Goal: Information Seeking & Learning: Learn about a topic

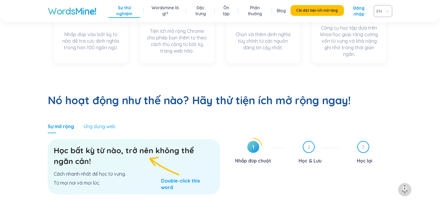
scroll to position [291, 0]
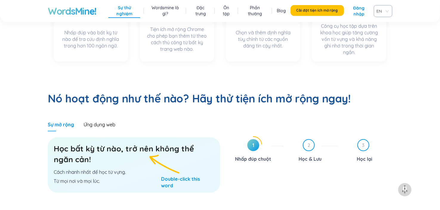
click at [160, 143] on h3 "Học bất kỳ từ nào, trở nên không thể ngăn cản!" at bounding box center [134, 153] width 161 height 21
click at [109, 143] on h3 "Học bất kỳ từ nào, trở nên không thể ngăn cản!" at bounding box center [134, 153] width 161 height 21
click at [123, 144] on font "Học bất kỳ từ nào, trở nên không thể ngăn cản!" at bounding box center [124, 154] width 140 height 21
click at [161, 148] on div "Học bất kỳ từ nào, trở nên không thể ngăn cản! Cách nhanh nhất để học từ vựng. …" at bounding box center [134, 164] width 172 height 55
click at [171, 165] on div "Học bất kỳ từ nào, trở nên không thể ngăn cản! Cách nhanh nhất để học từ vựng. …" at bounding box center [134, 164] width 172 height 55
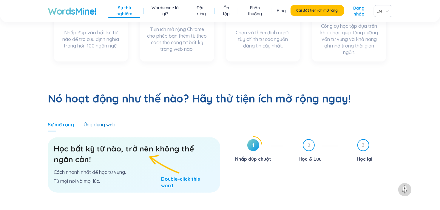
click at [93, 121] on font "Ứng dụng web" at bounding box center [100, 124] width 32 height 6
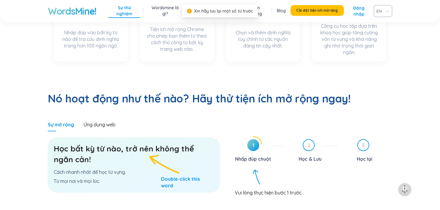
drag, startPoint x: 249, startPoint y: 125, endPoint x: 249, endPoint y: 150, distance: 25.1
click at [249, 139] on span "1" at bounding box center [253, 145] width 12 height 12
click at [246, 136] on icon at bounding box center [253, 145] width 18 height 18
click at [253, 142] on font "1" at bounding box center [253, 145] width 2 height 6
click at [254, 142] on font "1" at bounding box center [253, 145] width 2 height 6
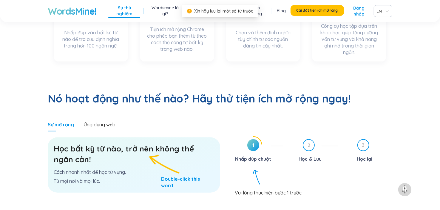
click at [254, 139] on span "1" at bounding box center [253, 145] width 12 height 12
click at [261, 156] on font "Nhấp đúp chuột" at bounding box center [253, 159] width 36 height 6
click at [261, 154] on div "Nhấp đúp chuột" at bounding box center [253, 159] width 36 height 10
click at [258, 172] on div "1 Nhấp đúp chuột 2 Học & Lưu 3 Học lại Vui lòng thực hiện bước 1 trước" at bounding box center [311, 189] width 164 height 106
click at [259, 172] on div "1 Nhấp đúp chuột 2 Học & Lưu 3 Học lại Vui lòng thực hiện bước 1 trước" at bounding box center [311, 189] width 164 height 106
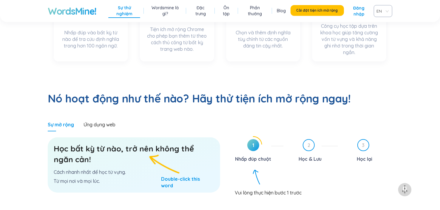
click at [255, 184] on div "Vui lòng thực hiện bước 1 trước" at bounding box center [314, 189] width 158 height 11
click at [247, 136] on icon at bounding box center [253, 144] width 17 height 17
drag, startPoint x: 248, startPoint y: 120, endPoint x: 252, endPoint y: 120, distance: 4.5
click at [248, 139] on span "1" at bounding box center [253, 145] width 12 height 12
click at [254, 139] on span "1" at bounding box center [253, 145] width 12 height 12
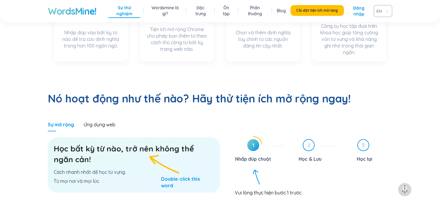
drag, startPoint x: 256, startPoint y: 118, endPoint x: 207, endPoint y: 124, distance: 49.6
click at [256, 139] on span "1" at bounding box center [253, 145] width 12 height 12
click at [168, 161] on div "Học bất kỳ từ nào, trở nên không thể ngăn cản! Cách nhanh nhất để học từ vựng. …" at bounding box center [134, 164] width 172 height 55
click at [170, 161] on div "Học bất kỳ từ nào, trở nên không thể ngăn cản! Cách nhanh nhất để học từ vựng. …" at bounding box center [134, 164] width 172 height 55
click at [266, 156] on font "Nhấp đúp chuột" at bounding box center [253, 159] width 36 height 6
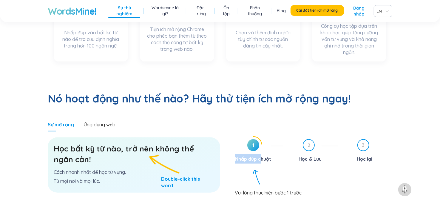
drag, startPoint x: 260, startPoint y: 137, endPoint x: 235, endPoint y: 137, distance: 25.4
click at [235, 156] on font "Nhấp đúp chuột" at bounding box center [253, 159] width 36 height 6
click at [261, 156] on font "Nhấp đúp chuột" at bounding box center [253, 159] width 36 height 6
drag, startPoint x: 258, startPoint y: 123, endPoint x: 252, endPoint y: 124, distance: 6.0
drag, startPoint x: 251, startPoint y: 121, endPoint x: 246, endPoint y: 121, distance: 4.8
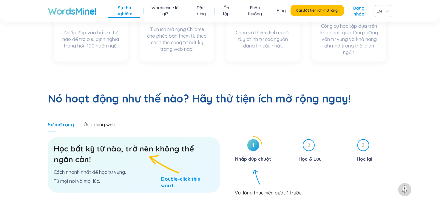
click at [246, 136] on icon at bounding box center [253, 144] width 17 height 17
drag, startPoint x: 254, startPoint y: 121, endPoint x: 274, endPoint y: 122, distance: 20.3
click at [254, 139] on span "1" at bounding box center [253, 145] width 12 height 12
click at [322, 139] on div "2 Học & Lưu" at bounding box center [313, 151] width 50 height 24
click at [312, 140] on span "2" at bounding box center [309, 145] width 11 height 11
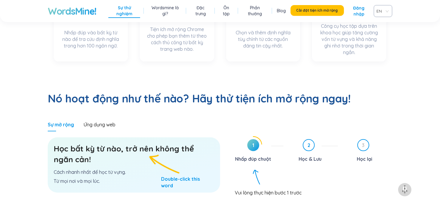
click at [309, 142] on font "2" at bounding box center [309, 145] width 3 height 6
drag, startPoint x: 309, startPoint y: 123, endPoint x: 285, endPoint y: 127, distance: 24.6
click at [309, 142] on font "2" at bounding box center [309, 145] width 3 height 6
click at [261, 188] on font "Vui lòng thực hiện bước 1 trước" at bounding box center [268, 191] width 67 height 6
click at [249, 139] on span "1" at bounding box center [253, 145] width 12 height 12
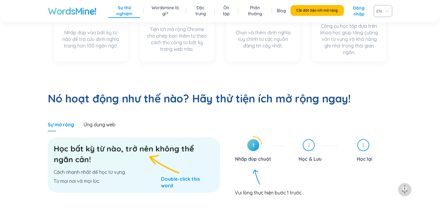
click at [250, 139] on span "1" at bounding box center [253, 145] width 12 height 12
click at [252, 139] on span "1" at bounding box center [253, 145] width 12 height 12
click at [252, 142] on font "1" at bounding box center [253, 145] width 2 height 6
click at [258, 139] on span "1" at bounding box center [253, 145] width 12 height 12
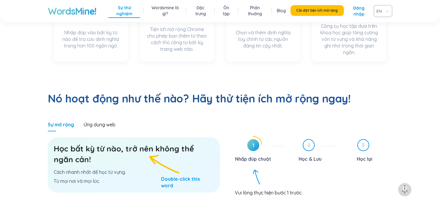
click at [260, 136] on div at bounding box center [253, 145] width 18 height 18
click at [259, 136] on icon at bounding box center [253, 145] width 18 height 18
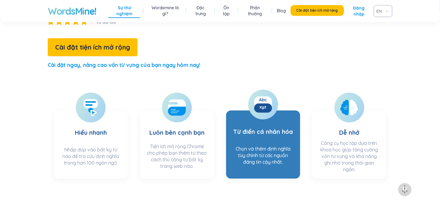
scroll to position [171, 0]
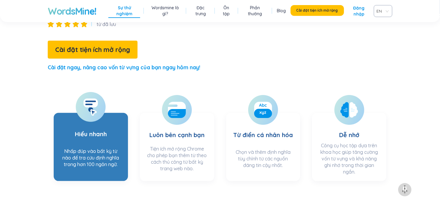
click at [86, 118] on h3 "Hiểu nhanh" at bounding box center [91, 131] width 32 height 27
click at [94, 98] on icon at bounding box center [90, 106] width 15 height 17
click at [94, 118] on h3 "Hiểu nhanh" at bounding box center [91, 131] width 32 height 27
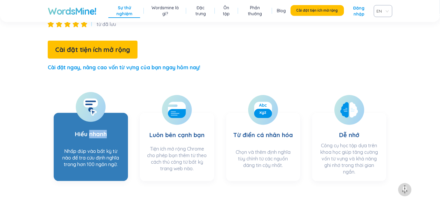
click at [94, 118] on h3 "Hiểu nhanh" at bounding box center [91, 131] width 32 height 27
click at [98, 148] on font "Nhấp đúp vào bất kỳ từ nào để tra cứu định nghĩa trong hơn 100 ngôn ngữ." at bounding box center [90, 157] width 57 height 19
click at [99, 148] on font "Nhấp đúp vào bất kỳ từ nào để tra cứu định nghĩa trong hơn 100 ngôn ngữ." at bounding box center [90, 157] width 57 height 19
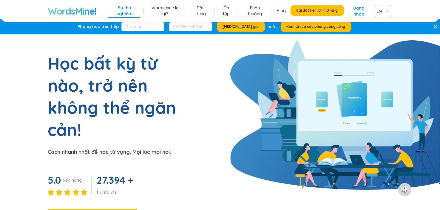
scroll to position [0, 0]
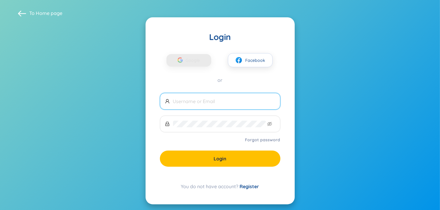
click at [222, 99] on input "text" at bounding box center [224, 101] width 102 height 7
click at [213, 98] on input "text" at bounding box center [224, 101] width 102 height 7
click at [205, 95] on span at bounding box center [220, 101] width 121 height 17
type input "e"
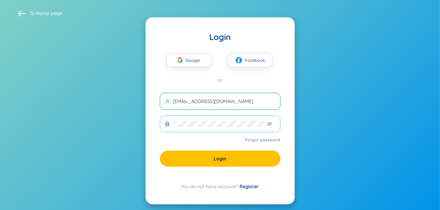
type input "vttai1409205@gmail.com"
click at [191, 58] on span "Google" at bounding box center [194, 60] width 17 height 13
click at [197, 57] on span "Google" at bounding box center [194, 60] width 17 height 13
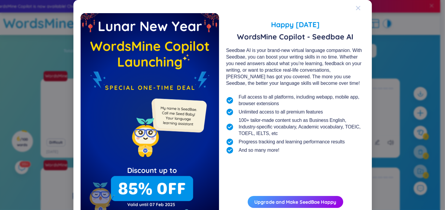
click at [358, 6] on span "Close" at bounding box center [364, 8] width 16 height 16
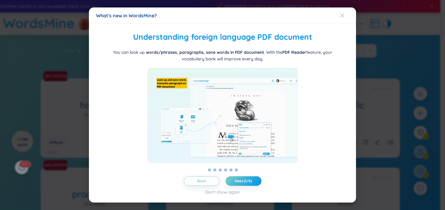
click at [340, 13] on icon "Close" at bounding box center [342, 15] width 5 height 5
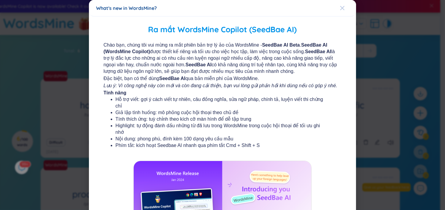
click at [341, 8] on span "Close" at bounding box center [348, 8] width 16 height 16
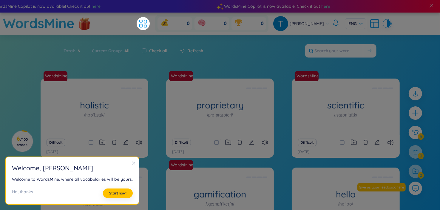
click at [246, 64] on div "Total : 6 Current Group : All Check all Refresh" at bounding box center [220, 54] width 372 height 26
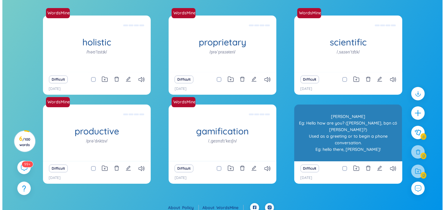
scroll to position [68, 0]
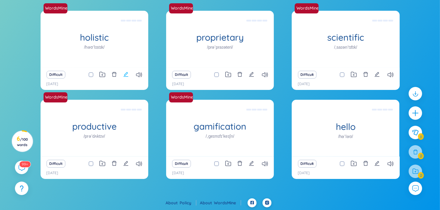
click at [126, 74] on icon "edit" at bounding box center [125, 74] width 5 height 5
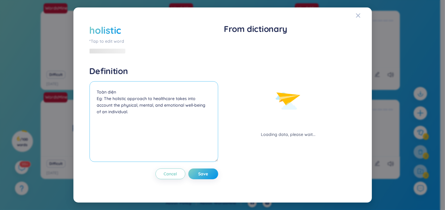
click at [166, 105] on textarea "Toàn diện Eg: The holistic approach to healthcare takes into account the physic…" at bounding box center [154, 121] width 129 height 81
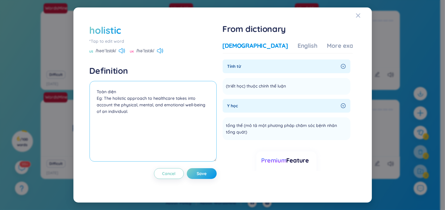
drag, startPoint x: 119, startPoint y: 97, endPoint x: 148, endPoint y: 98, distance: 28.7
click at [127, 98] on textarea "Toàn diện Eg: The holistic approach to healthcare takes into account the physic…" at bounding box center [153, 121] width 127 height 81
click at [124, 52] on icon at bounding box center [123, 50] width 1 height 3
click at [298, 45] on div "English" at bounding box center [308, 45] width 20 height 8
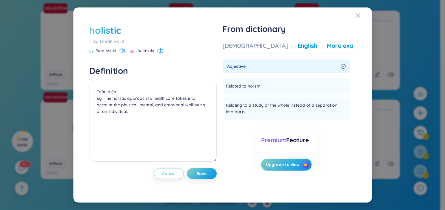
click at [327, 47] on div "More examples" at bounding box center [348, 45] width 43 height 8
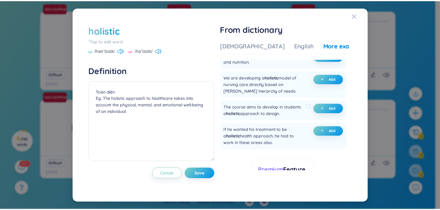
scroll to position [207, 0]
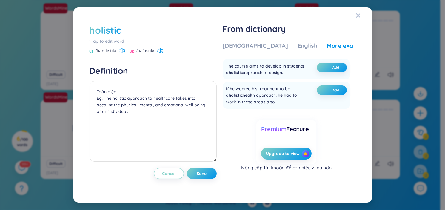
drag, startPoint x: 360, startPoint y: 13, endPoint x: 357, endPoint y: 14, distance: 3.4
click at [360, 13] on icon "Close" at bounding box center [358, 15] width 5 height 5
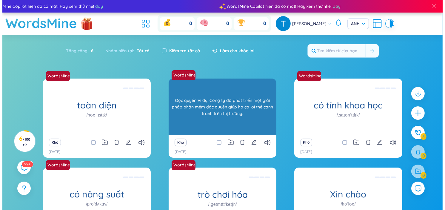
scroll to position [0, 0]
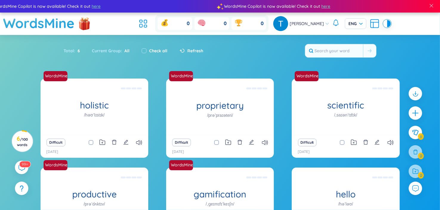
click at [127, 143] on icon "edit" at bounding box center [125, 141] width 5 height 5
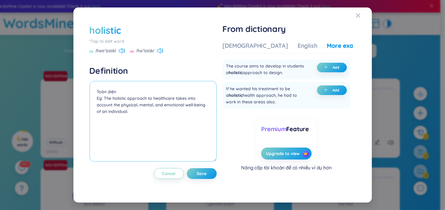
drag, startPoint x: 201, startPoint y: 105, endPoint x: 189, endPoint y: 99, distance: 13.6
click at [198, 105] on textarea "Toàn diện Eg: The holistic approach to healthcare takes into account the physic…" at bounding box center [153, 121] width 127 height 81
drag, startPoint x: 136, startPoint y: 74, endPoint x: 95, endPoint y: 70, distance: 41.1
click at [99, 72] on h4 "Definition" at bounding box center [153, 70] width 127 height 11
click at [116, 30] on div "holistic" at bounding box center [106, 30] width 32 height 13
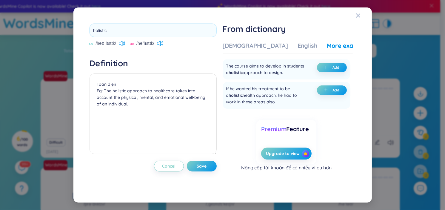
click at [116, 28] on input "holistic" at bounding box center [153, 30] width 127 height 13
drag, startPoint x: 127, startPoint y: 29, endPoint x: 57, endPoint y: 34, distance: 70.0
click at [58, 34] on div "holistic US /həʊˈlɪstɪk/ UK /həˈlɪstɪk/ Definition Toàn diện Eg: The holistic a…" at bounding box center [222, 105] width 445 height 210
type input "relief"
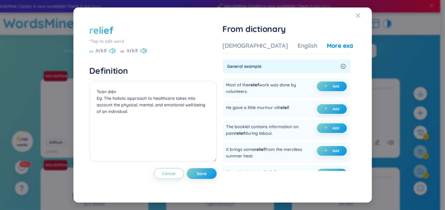
click at [113, 50] on icon at bounding box center [112, 50] width 6 height 5
click at [147, 51] on icon at bounding box center [144, 50] width 6 height 5
click at [249, 50] on div "Vietnamese" at bounding box center [255, 45] width 65 height 8
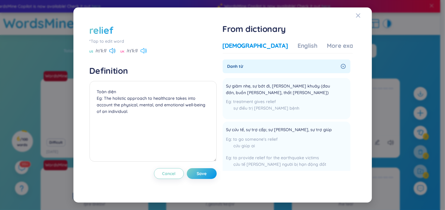
click at [145, 48] on icon at bounding box center [144, 50] width 6 height 5
click at [115, 52] on icon at bounding box center [114, 50] width 1 height 4
drag, startPoint x: 153, startPoint y: 111, endPoint x: 104, endPoint y: 97, distance: 51.7
click at [104, 97] on textarea "Toàn diện Eg: The holistic approach to healthcare takes into account the physic…" at bounding box center [153, 121] width 127 height 81
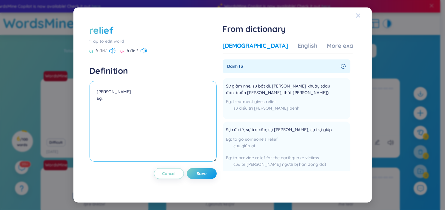
type textarea "Toàn diện Eg:"
click at [357, 17] on icon "Close" at bounding box center [358, 15] width 4 height 4
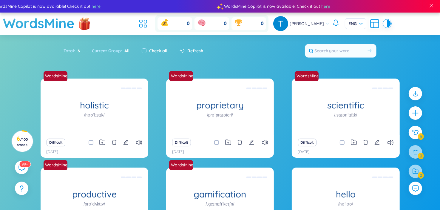
click at [123, 138] on button at bounding box center [125, 142] width 5 height 8
type textarea "Toàn diện Eg: The holistic approach to healthcare takes into account the physic…"
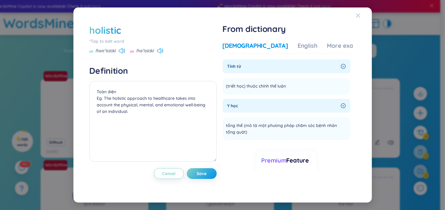
click at [357, 15] on icon "Close" at bounding box center [358, 15] width 4 height 4
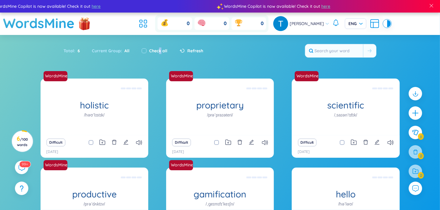
click at [159, 48] on label "Check all" at bounding box center [159, 50] width 18 height 7
checkbox input "true"
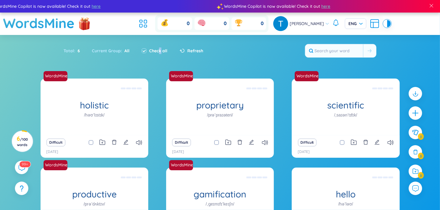
checkbox input "true"
click at [156, 50] on label "Check all" at bounding box center [159, 50] width 18 height 7
checkbox input "false"
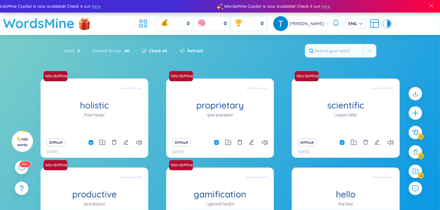
checkbox input "false"
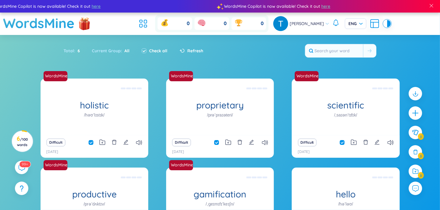
checkbox input "false"
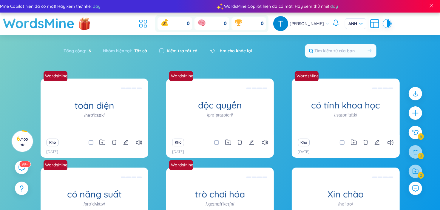
click at [220, 50] on font "Làm cho khỏe lại" at bounding box center [235, 50] width 34 height 5
click at [349, 23] on font "ANH" at bounding box center [353, 23] width 9 height 5
click at [349, 24] on font "ANH" at bounding box center [353, 23] width 9 height 5
click at [418, 112] on icon "cộng thêm" at bounding box center [416, 113] width 8 height 8
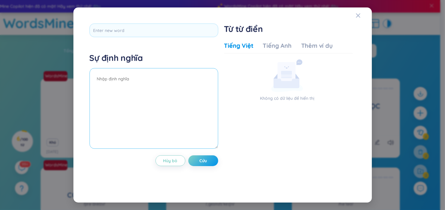
click at [161, 86] on textarea at bounding box center [154, 108] width 129 height 81
click at [161, 71] on textarea at bounding box center [154, 108] width 129 height 81
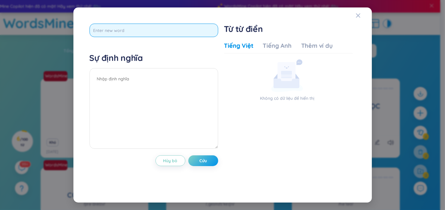
click at [163, 34] on input "text" at bounding box center [154, 30] width 129 height 13
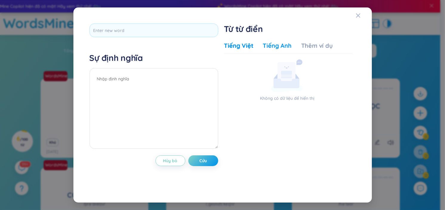
click at [280, 46] on font "Tiếng Anh" at bounding box center [277, 45] width 29 height 7
click at [313, 45] on font "Thêm ví dụ" at bounding box center [317, 45] width 32 height 7
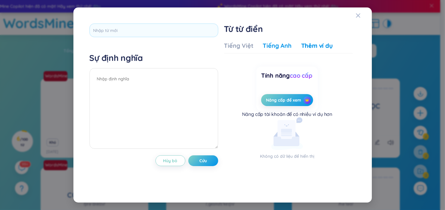
click at [283, 46] on font "Tiếng Anh" at bounding box center [277, 45] width 29 height 7
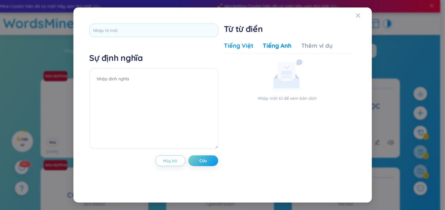
click at [248, 44] on font "Tiếng Việt" at bounding box center [238, 45] width 29 height 7
click at [170, 21] on div "Sự định nghĩa Hủy bỏ Cứu Từ từ điển Tiếng Việt Tiếng Anh Thêm ví dụ Không có dữ…" at bounding box center [223, 105] width 272 height 168
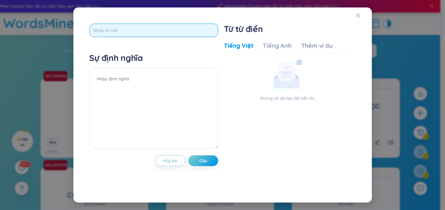
click at [167, 25] on input "text" at bounding box center [154, 30] width 129 height 13
type input "metre"
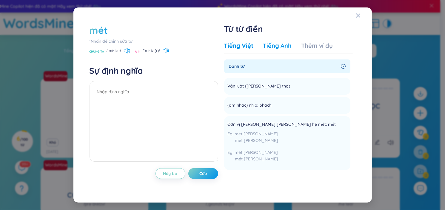
click at [278, 47] on font "Tiếng Anh" at bounding box center [277, 45] width 29 height 7
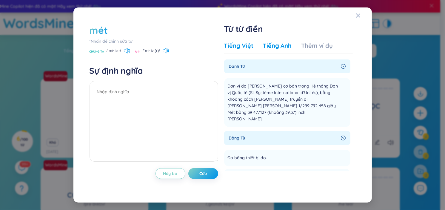
click at [242, 47] on font "Tiếng Việt" at bounding box center [238, 45] width 29 height 7
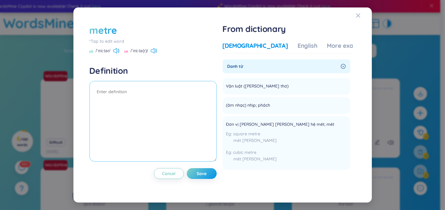
click at [194, 108] on textarea at bounding box center [153, 121] width 127 height 81
click at [298, 44] on div "English" at bounding box center [308, 45] width 20 height 8
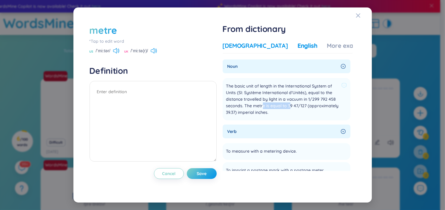
drag, startPoint x: 263, startPoint y: 103, endPoint x: 290, endPoint y: 104, distance: 26.9
click at [290, 104] on span "The basic unit of length in the International System of Units (SI: Système Inte…" at bounding box center [282, 99] width 113 height 33
click at [324, 107] on span "The basic unit of length in the International System of Units (SI: Système Inte…" at bounding box center [282, 99] width 113 height 33
drag, startPoint x: 319, startPoint y: 104, endPoint x: 262, endPoint y: 112, distance: 57.0
click at [263, 112] on span "The basic unit of length in the International System of Units (SI: Système Inte…" at bounding box center [282, 99] width 113 height 33
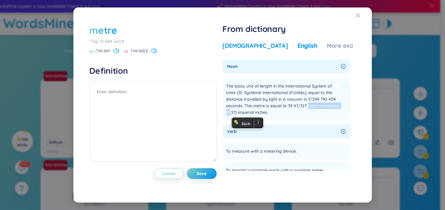
click at [320, 105] on span "The basic unit of length in the International System of Units (SI: Système Inte…" at bounding box center [282, 99] width 113 height 33
click at [117, 50] on icon at bounding box center [115, 50] width 4 height 5
click at [160, 49] on div "US /ˈmiːtər/ UK /ˈmiːtə(r)/" at bounding box center [153, 51] width 127 height 5
click at [157, 50] on icon at bounding box center [154, 50] width 6 height 5
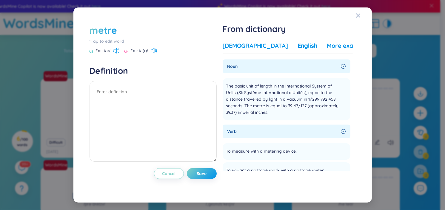
click at [327, 46] on div "More examples" at bounding box center [348, 45] width 43 height 8
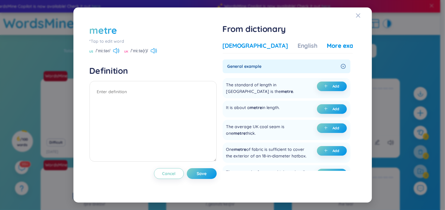
click at [269, 65] on span "General example" at bounding box center [282, 66] width 111 height 7
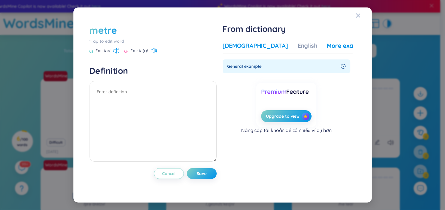
click at [275, 66] on span "General example" at bounding box center [282, 66] width 111 height 7
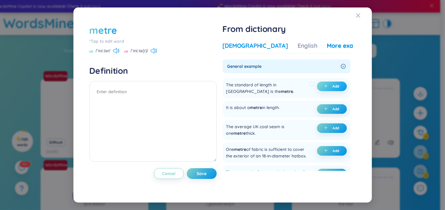
click at [335, 87] on span "Add" at bounding box center [335, 86] width 7 height 5
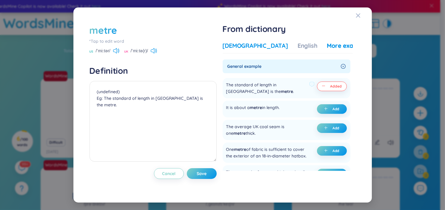
click at [334, 87] on span "Added" at bounding box center [335, 86] width 11 height 5
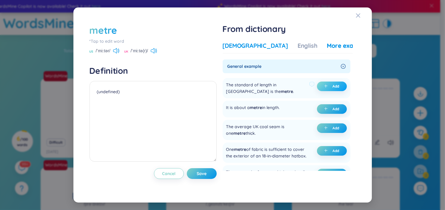
click at [335, 84] on span "Add" at bounding box center [335, 86] width 7 height 5
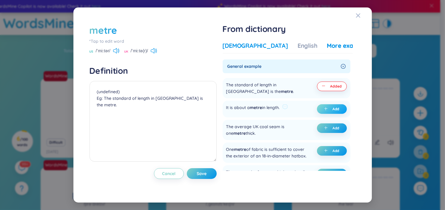
click at [332, 108] on span "Add" at bounding box center [335, 109] width 7 height 5
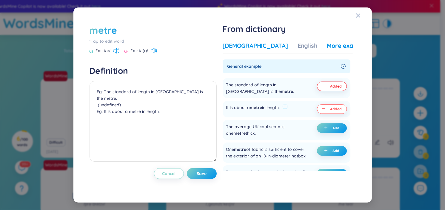
click at [335, 107] on span "Added" at bounding box center [335, 109] width 11 height 5
drag, startPoint x: 335, startPoint y: 129, endPoint x: 334, endPoint y: 118, distance: 10.4
click at [335, 129] on span "Add" at bounding box center [335, 128] width 7 height 5
click at [336, 108] on span "Add" at bounding box center [335, 109] width 7 height 5
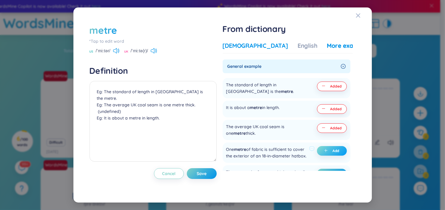
click at [330, 149] on button "Add" at bounding box center [332, 151] width 30 height 10
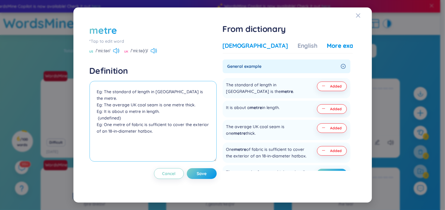
drag, startPoint x: 198, startPoint y: 104, endPoint x: 176, endPoint y: 103, distance: 22.4
click at [181, 102] on textarea "Eg: The standard of length in France is the metre. Eg: The average UK coal seam…" at bounding box center [153, 121] width 127 height 81
click at [163, 101] on textarea "Eg: The standard of length in France is the metre. Eg: The average UK coal seam…" at bounding box center [153, 121] width 127 height 81
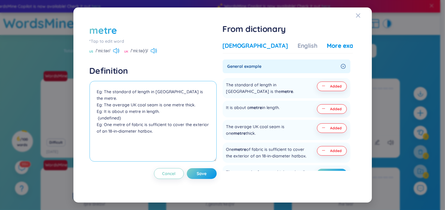
click at [183, 124] on textarea "Eg: The standard of length in France is the metre. Eg: The average UK coal seam…" at bounding box center [153, 121] width 127 height 81
click at [301, 68] on span "General example" at bounding box center [282, 66] width 111 height 7
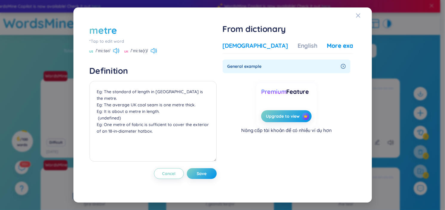
click at [309, 68] on span "General example" at bounding box center [282, 66] width 111 height 7
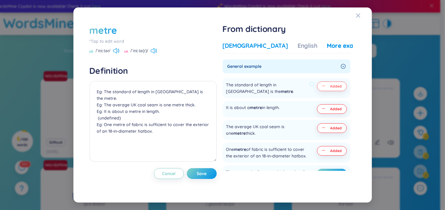
click at [323, 87] on icon "minus" at bounding box center [324, 86] width 4 height 4
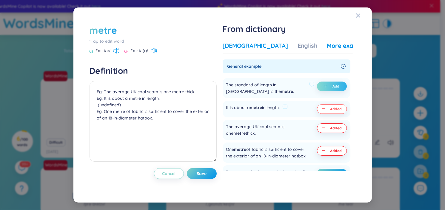
click at [329, 113] on button "Added" at bounding box center [332, 109] width 30 height 10
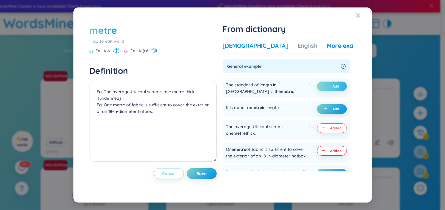
click at [331, 127] on span "Added" at bounding box center [335, 128] width 11 height 5
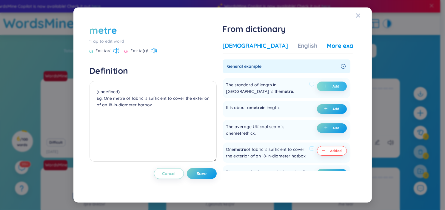
click at [330, 152] on span "Added" at bounding box center [335, 150] width 11 height 5
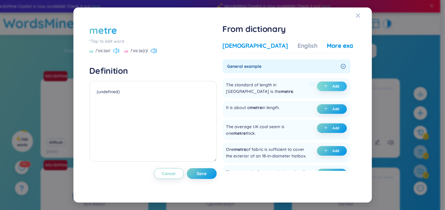
click at [116, 49] on icon at bounding box center [116, 50] width 6 height 5
click at [358, 19] on div "Close" at bounding box center [358, 15] width 5 height 16
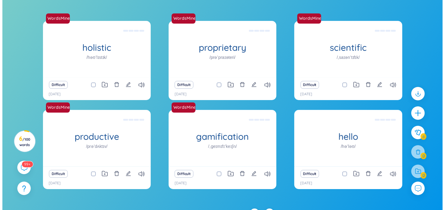
scroll to position [68, 0]
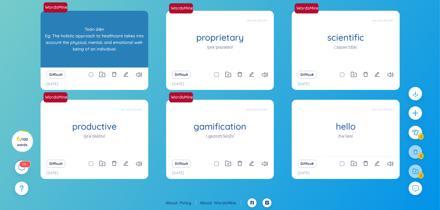
click at [104, 46] on div "Toàn diện Eg: The holistic approach to healthcare takes into account the physic…" at bounding box center [95, 39] width 102 height 54
click at [96, 56] on div "holistic /həʊˈlɪstɪk/ Toàn diện Eg: The holistic approach to healthcare takes i…" at bounding box center [95, 39] width 108 height 57
click at [96, 54] on div "Toàn diện Eg: The holistic approach to healthcare takes into account the physic…" at bounding box center [95, 39] width 102 height 54
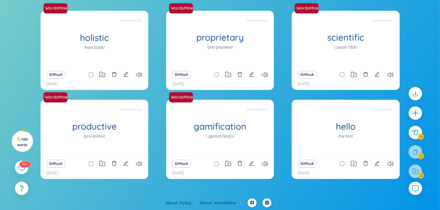
click at [127, 74] on icon "edit" at bounding box center [126, 74] width 5 height 5
type textarea "Toàn diện Eg: The holistic approach to healthcare takes into account the physic…"
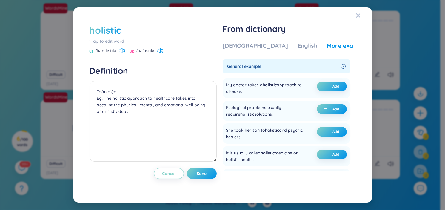
click at [108, 33] on div "holistic" at bounding box center [106, 30] width 32 height 13
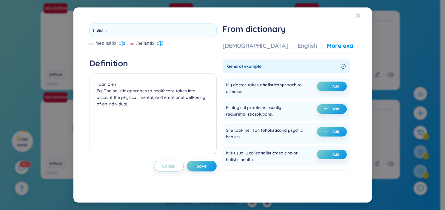
click at [108, 32] on input "holistic" at bounding box center [153, 30] width 127 height 13
type input "secret"
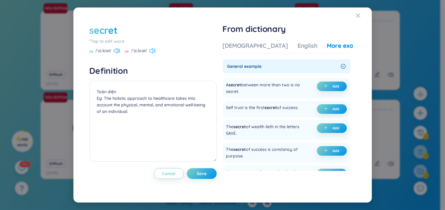
click at [155, 48] on icon at bounding box center [152, 50] width 6 height 5
click at [155, 49] on icon at bounding box center [152, 50] width 6 height 5
click at [117, 49] on icon at bounding box center [116, 50] width 4 height 5
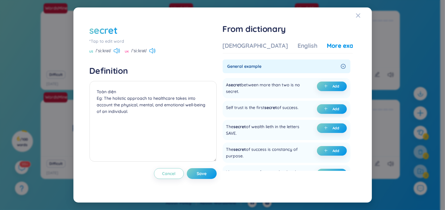
click at [113, 26] on div "secret" at bounding box center [104, 30] width 28 height 13
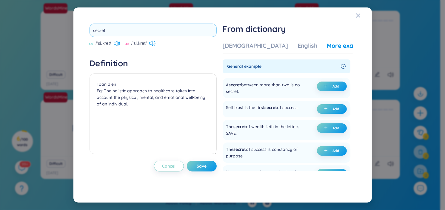
click at [113, 26] on input "secret" at bounding box center [153, 30] width 127 height 13
type input "evening"
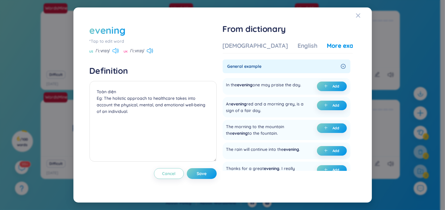
click at [117, 50] on icon at bounding box center [116, 50] width 6 height 5
click at [153, 52] on icon at bounding box center [150, 50] width 6 height 5
click at [118, 51] on icon at bounding box center [117, 50] width 1 height 3
click at [124, 33] on div "evening" at bounding box center [108, 30] width 36 height 13
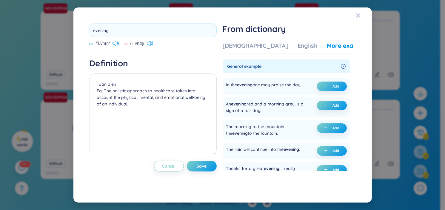
type input ","
type input "museum"
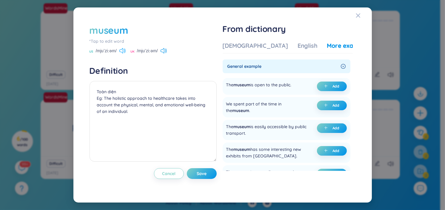
click at [121, 50] on icon at bounding box center [122, 50] width 6 height 5
click at [169, 51] on div "US /mjuˈziːəm/ UK /mjuˈziːəm/" at bounding box center [153, 51] width 127 height 5
click at [168, 51] on div "US /mjuˈziːəm/ UK /mjuˈziːəm/" at bounding box center [153, 51] width 127 height 5
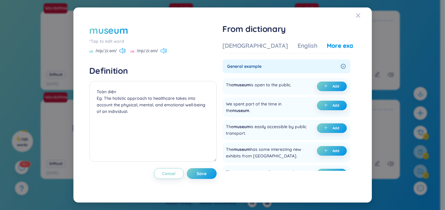
click at [166, 51] on icon at bounding box center [164, 50] width 6 height 5
click at [166, 50] on icon at bounding box center [164, 50] width 6 height 5
click at [163, 48] on icon at bounding box center [164, 50] width 6 height 5
click at [166, 48] on icon at bounding box center [164, 50] width 6 height 5
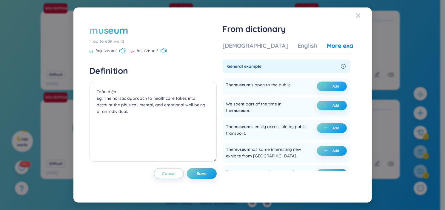
click at [121, 26] on div "museum" at bounding box center [109, 30] width 39 height 13
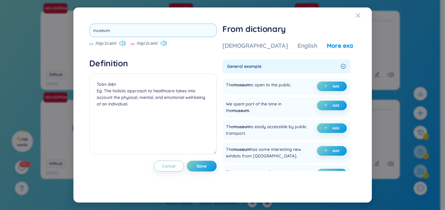
click at [121, 26] on input "museum" at bounding box center [153, 30] width 127 height 13
type input "ẻ"
type input "european"
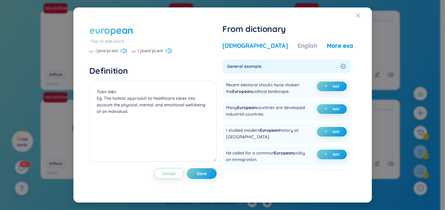
click at [236, 46] on div "Vietnamese" at bounding box center [255, 45] width 65 height 8
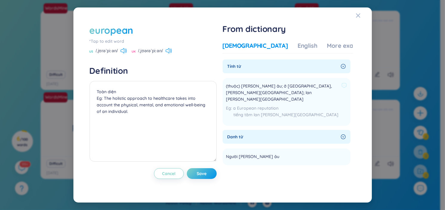
click at [345, 84] on li "(thuộc) Châu âu; ở Châu âu, tại Châu âu; lan khắp Châu âu a European reputation…" at bounding box center [287, 102] width 128 height 48
click at [344, 84] on icon at bounding box center [343, 85] width 5 height 5
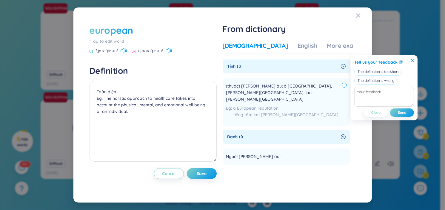
click at [412, 59] on icon at bounding box center [412, 60] width 3 height 3
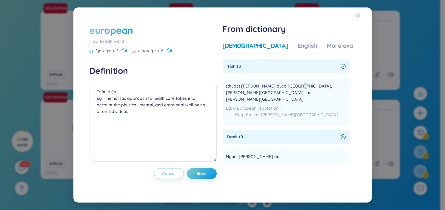
drag, startPoint x: 294, startPoint y: 89, endPoint x: 311, endPoint y: 88, distance: 17.1
click at [301, 89] on span "(thuộc) Châu âu; ở Châu âu, tại Châu âu; lan khắp Châu âu" at bounding box center [282, 93] width 113 height 20
click at [318, 89] on span "(thuộc) Châu âu; ở Châu âu, tại Châu âu; lan khắp Châu âu" at bounding box center [282, 93] width 113 height 20
click at [144, 115] on textarea "Toàn diện Eg: The holistic approach to healthcare takes into account the physic…" at bounding box center [153, 121] width 127 height 81
click at [165, 86] on textarea "Toàn diện Eg: The holistic approach to healthcare takes into account the physic…" at bounding box center [153, 121] width 127 height 81
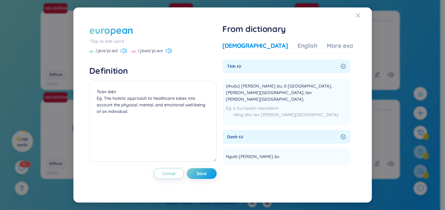
click at [123, 51] on icon at bounding box center [124, 50] width 6 height 5
click at [170, 50] on icon at bounding box center [169, 50] width 6 height 5
click at [167, 53] on icon at bounding box center [169, 50] width 6 height 5
click at [170, 49] on icon at bounding box center [169, 50] width 6 height 5
click at [170, 48] on icon at bounding box center [169, 50] width 6 height 5
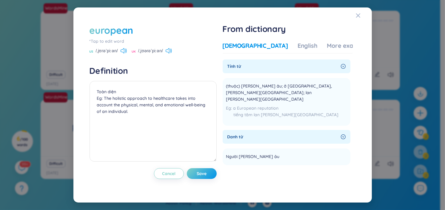
click at [168, 47] on div "european *Tap to edit word US /ˌjʊrəˈpiːən/ UK /ˌjʊərəˈpiːən/" at bounding box center [153, 39] width 127 height 30
click at [170, 50] on icon at bounding box center [169, 50] width 6 height 5
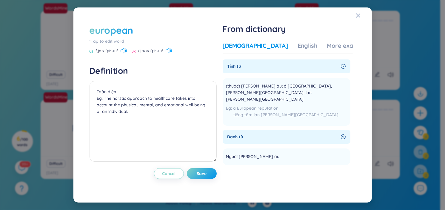
click at [170, 50] on icon at bounding box center [169, 50] width 6 height 5
click at [122, 50] on icon at bounding box center [123, 50] width 4 height 5
click at [174, 53] on div "US /ˌjʊrəˈpiːən/ UK /ˌjʊərəˈpiːən/" at bounding box center [153, 51] width 127 height 5
click at [170, 53] on icon at bounding box center [169, 50] width 6 height 5
click at [172, 49] on icon at bounding box center [169, 50] width 6 height 5
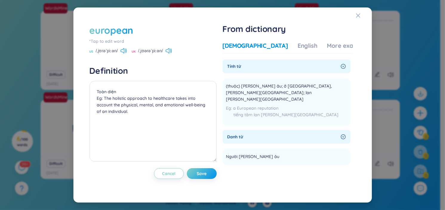
click at [119, 30] on div "european" at bounding box center [112, 30] width 44 height 13
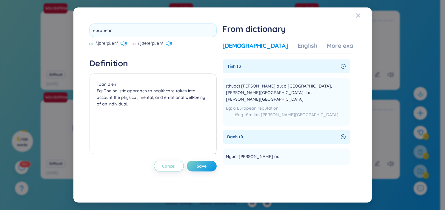
click at [119, 30] on input "european" at bounding box center [153, 30] width 127 height 13
click at [135, 28] on input "european" at bounding box center [153, 30] width 127 height 13
click at [170, 46] on div "european US /ˌjʊrəˈpiːən/ UK /ˌjʊərəˈpiːən/" at bounding box center [153, 35] width 127 height 23
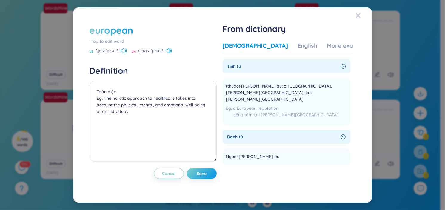
click at [169, 52] on icon at bounding box center [169, 50] width 6 height 5
click at [167, 51] on icon at bounding box center [169, 50] width 6 height 5
drag, startPoint x: 126, startPoint y: 44, endPoint x: 136, endPoint y: 20, distance: 26.3
click at [128, 37] on div "european *Tap to edit word US /ˌjʊrəˈpiːən/ UK /ˌjʊərəˈpiːən/" at bounding box center [153, 39] width 127 height 30
click at [124, 44] on div "*Tap to edit word" at bounding box center [153, 41] width 127 height 7
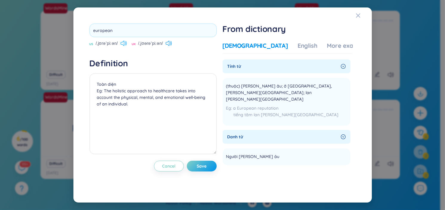
click at [124, 43] on div "european US /ˌjʊrəˈpiːən/ UK /ˌjʊərəˈpiːən/" at bounding box center [153, 35] width 127 height 23
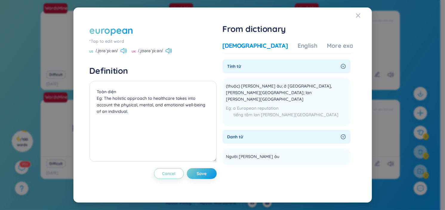
click at [124, 53] on icon at bounding box center [123, 50] width 4 height 5
click at [124, 51] on icon at bounding box center [123, 50] width 4 height 5
click at [122, 51] on icon at bounding box center [124, 50] width 6 height 5
drag, startPoint x: 133, startPoint y: 31, endPoint x: 83, endPoint y: 39, distance: 50.5
click at [114, 32] on div "european" at bounding box center [112, 30] width 44 height 13
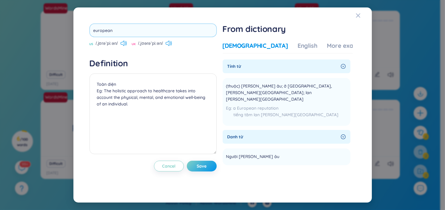
click at [133, 33] on input "european" at bounding box center [153, 30] width 127 height 13
type input "e"
type input "chines"
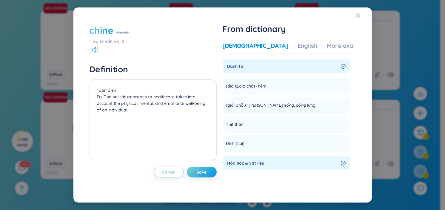
click at [110, 31] on div "chine" at bounding box center [102, 30] width 24 height 13
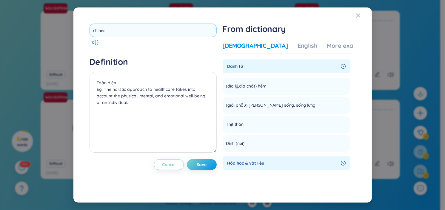
type input "chinese"
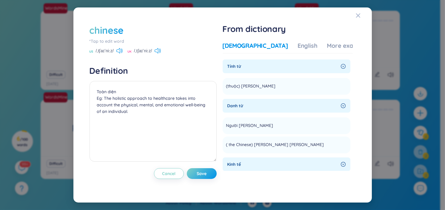
click at [119, 47] on div "chinese *Tap to edit word US /ˌtʃaɪˈniːz/ UK /ˌtʃaɪˈniːz/" at bounding box center [153, 39] width 127 height 30
click at [118, 51] on icon at bounding box center [119, 50] width 6 height 5
click at [159, 50] on icon at bounding box center [158, 50] width 6 height 5
click at [159, 49] on icon at bounding box center [158, 50] width 6 height 5
click at [125, 30] on div "chinese" at bounding box center [153, 30] width 127 height 13
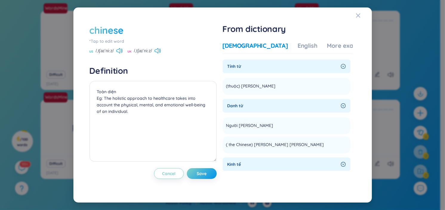
click at [119, 32] on div "chinese" at bounding box center [107, 30] width 34 height 13
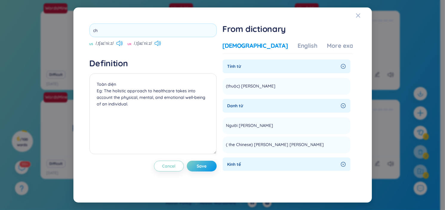
type input "c"
type input "complete"
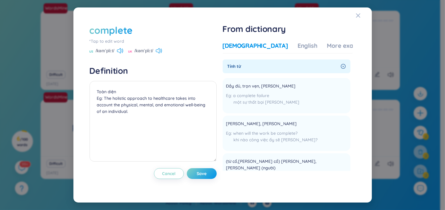
click at [122, 47] on div "complete *Tap to edit word US /kəmˈpliːt/ UK /kəmˈpliːt/" at bounding box center [153, 39] width 127 height 30
click at [121, 48] on icon at bounding box center [119, 50] width 4 height 5
click at [160, 50] on icon at bounding box center [159, 50] width 6 height 5
click at [162, 51] on icon at bounding box center [161, 50] width 1 height 4
click at [120, 32] on div "complete" at bounding box center [111, 30] width 43 height 13
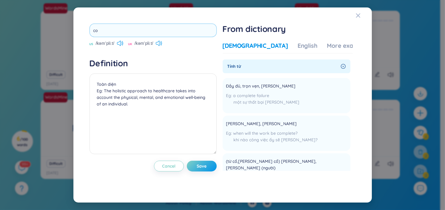
type input "c"
type input "key"
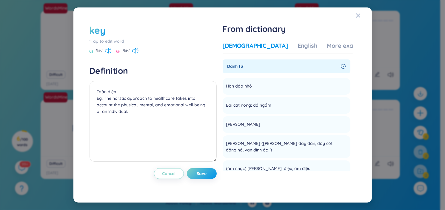
click at [105, 51] on div "US /kiː/" at bounding box center [101, 51] width 22 height 5
click at [109, 51] on icon at bounding box center [108, 50] width 6 height 5
click at [260, 68] on span "Danh từ" at bounding box center [282, 66] width 111 height 7
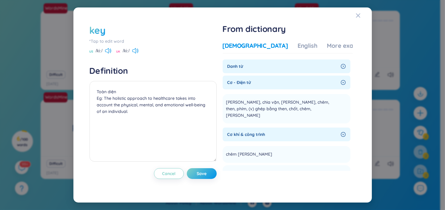
click at [262, 65] on span "Danh từ" at bounding box center [282, 66] width 111 height 7
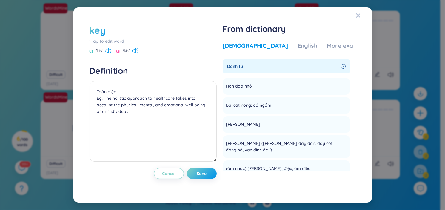
click at [262, 65] on span "Danh từ" at bounding box center [282, 66] width 111 height 7
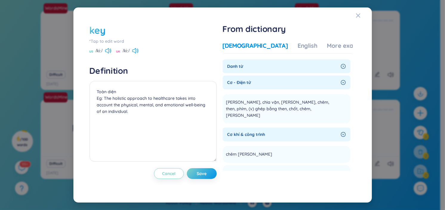
click at [326, 67] on span "Danh từ" at bounding box center [282, 66] width 111 height 7
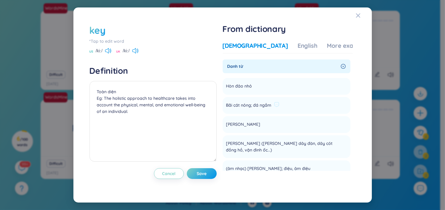
click at [270, 107] on span "Bãi cát nông; đá ngầm" at bounding box center [248, 105] width 45 height 7
click at [275, 102] on icon at bounding box center [276, 104] width 5 height 5
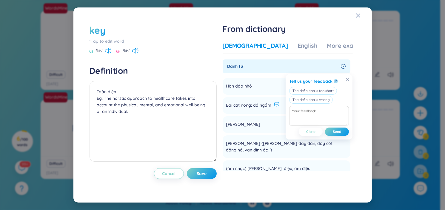
click at [276, 102] on icon at bounding box center [276, 104] width 5 height 5
click at [253, 106] on span "Bãi cát nông; đá ngầm" at bounding box center [248, 105] width 45 height 7
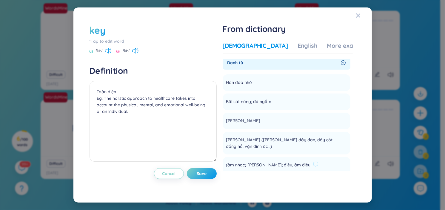
scroll to position [0, 0]
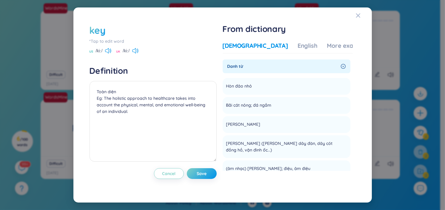
click at [102, 30] on div "key" at bounding box center [98, 30] width 16 height 13
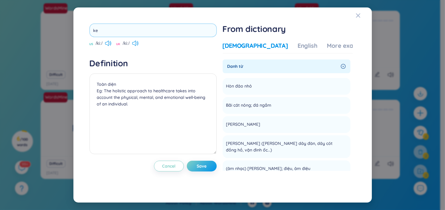
type input "k"
type input "museum"
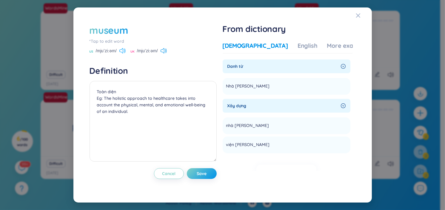
click at [124, 50] on icon at bounding box center [124, 50] width 1 height 3
click at [168, 50] on div "US /mjuˈziːəm/ UK /mjuˈziːəm/" at bounding box center [153, 51] width 127 height 5
click at [167, 51] on icon at bounding box center [164, 50] width 6 height 5
click at [130, 31] on div "museum" at bounding box center [153, 30] width 127 height 13
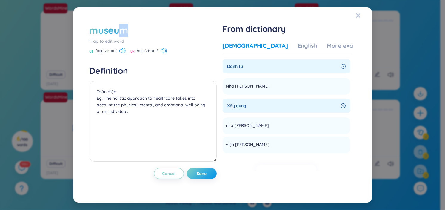
click at [122, 29] on div "museum" at bounding box center [109, 30] width 39 height 13
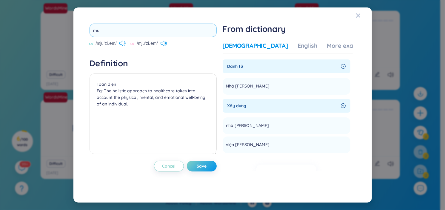
type input "m"
type input "complete"
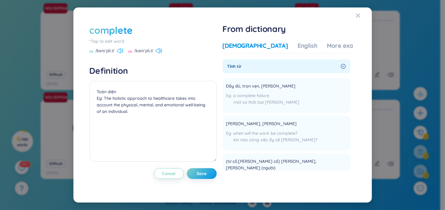
click at [122, 49] on icon at bounding box center [120, 50] width 6 height 5
click at [164, 50] on div "US /kəmˈpliːt/ UK /kəmˈpliːt/" at bounding box center [153, 51] width 127 height 5
click at [162, 51] on icon at bounding box center [159, 50] width 6 height 5
